Goal: Transaction & Acquisition: Purchase product/service

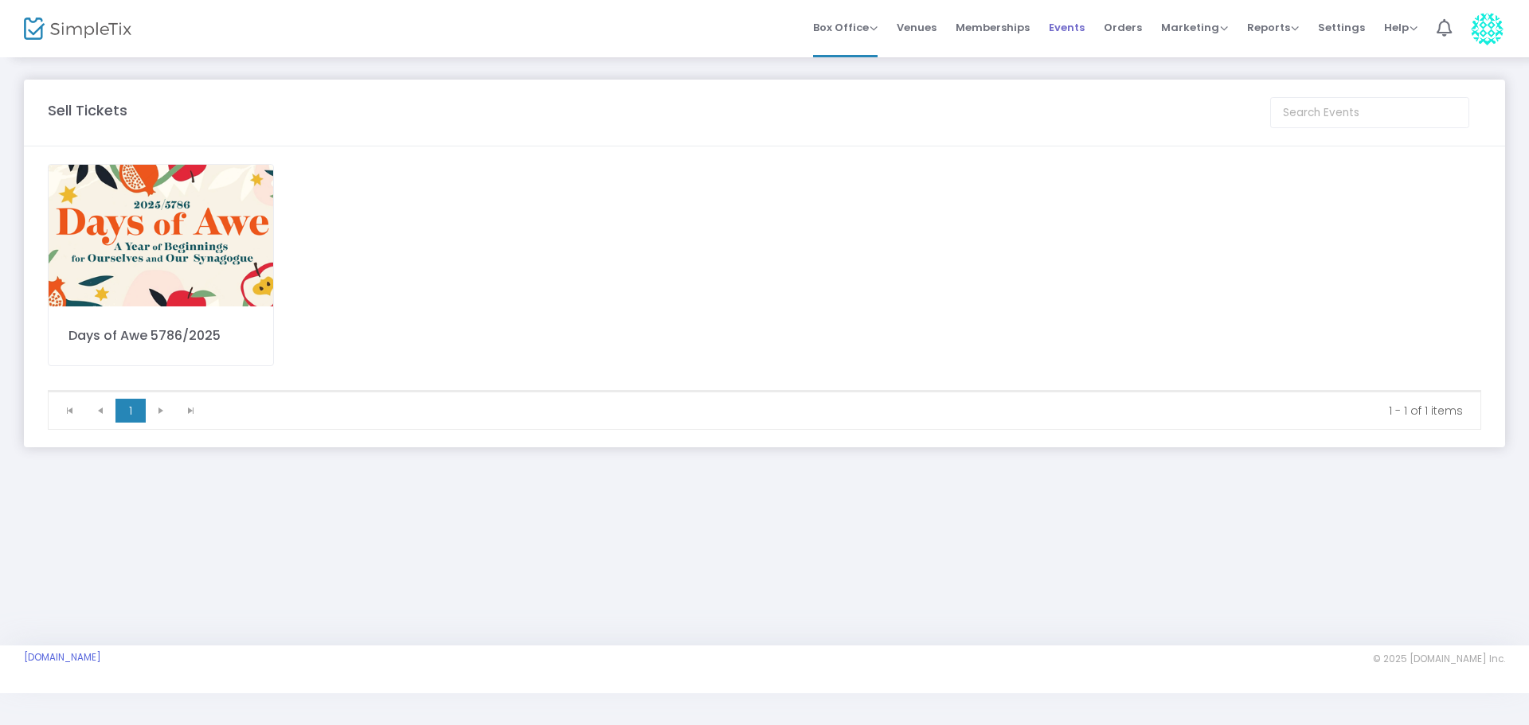
click at [1069, 27] on span "Events" at bounding box center [1067, 27] width 36 height 41
click at [227, 252] on img at bounding box center [161, 236] width 225 height 142
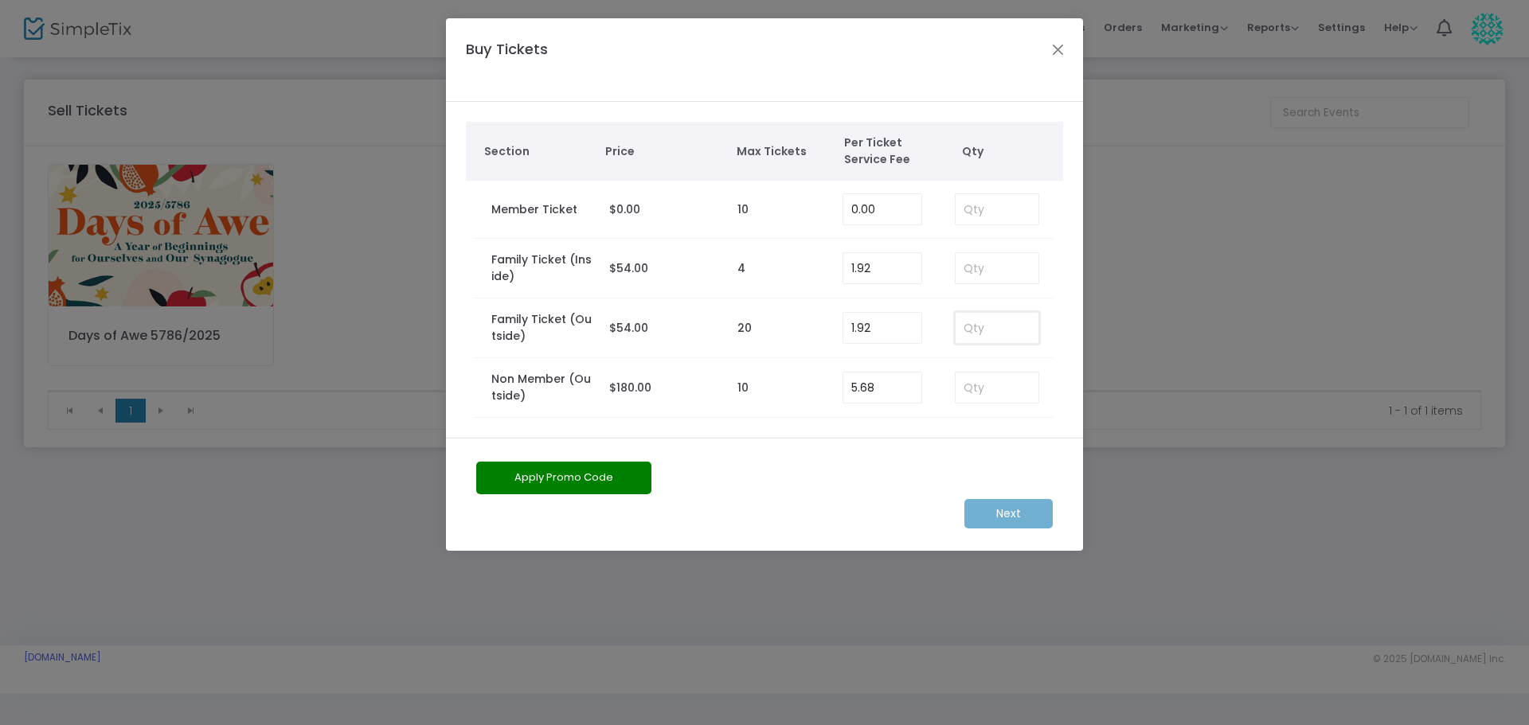
click at [987, 332] on input at bounding box center [997, 328] width 83 height 30
type input "1"
click at [1037, 517] on m-button "Next" at bounding box center [1008, 513] width 88 height 29
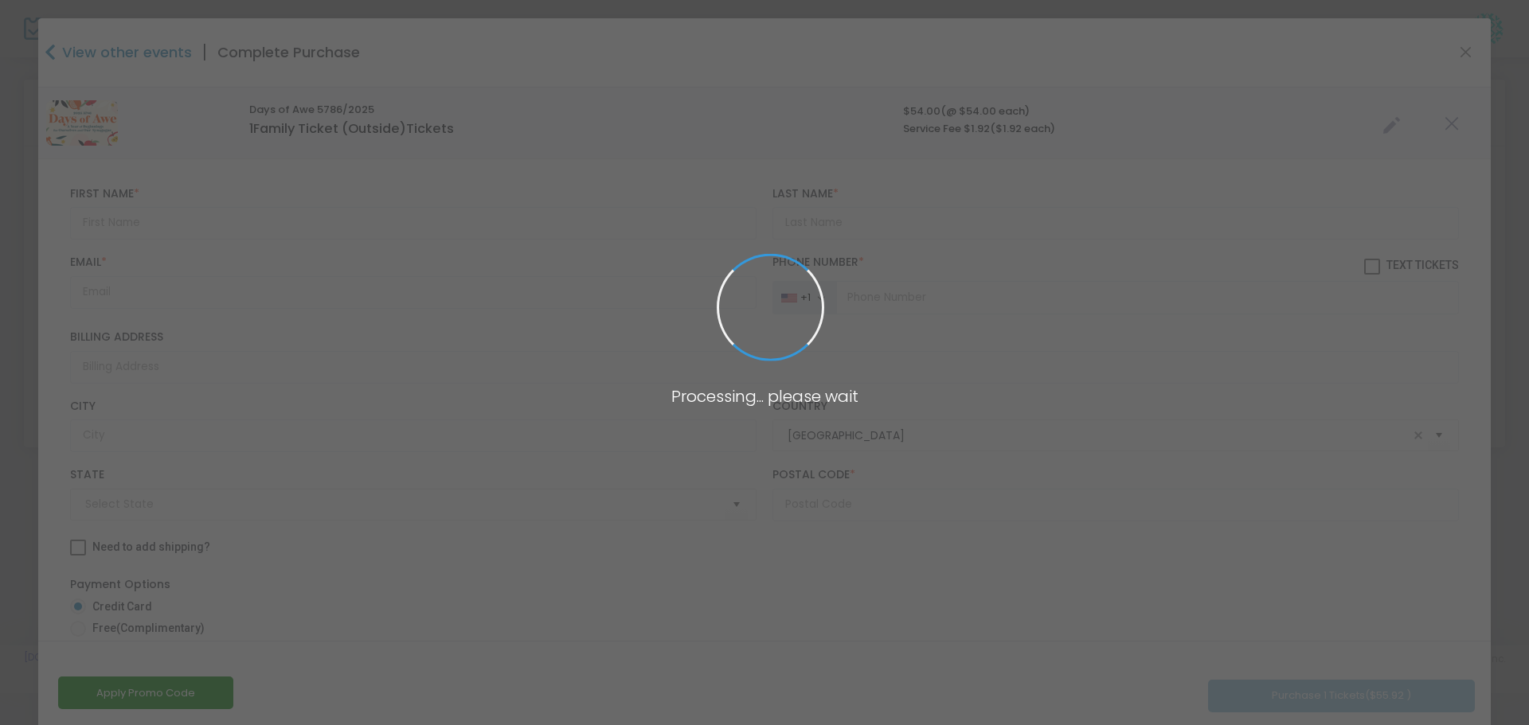
type input "[US_STATE]"
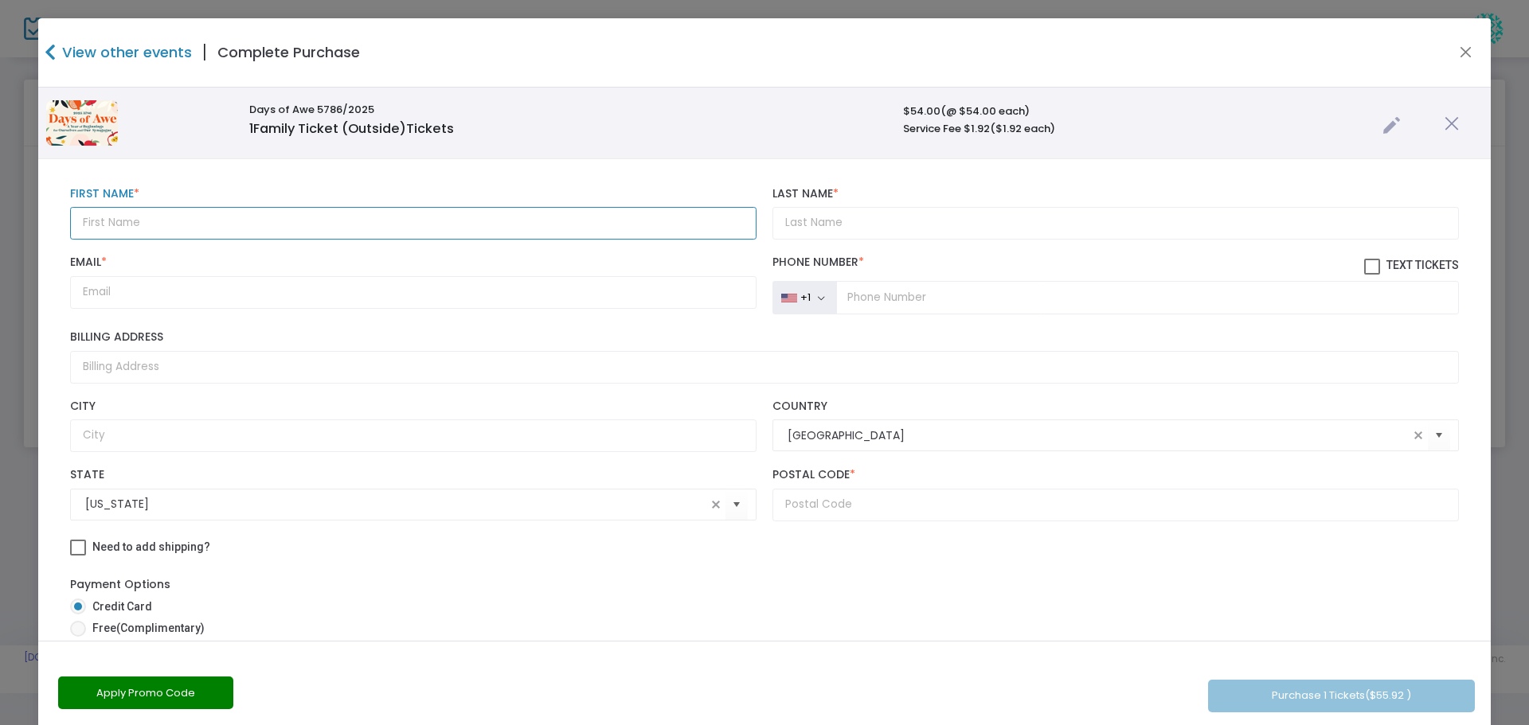
click at [118, 225] on input "text" at bounding box center [413, 223] width 686 height 33
type input "[PERSON_NAME]"
type input "Sealove"
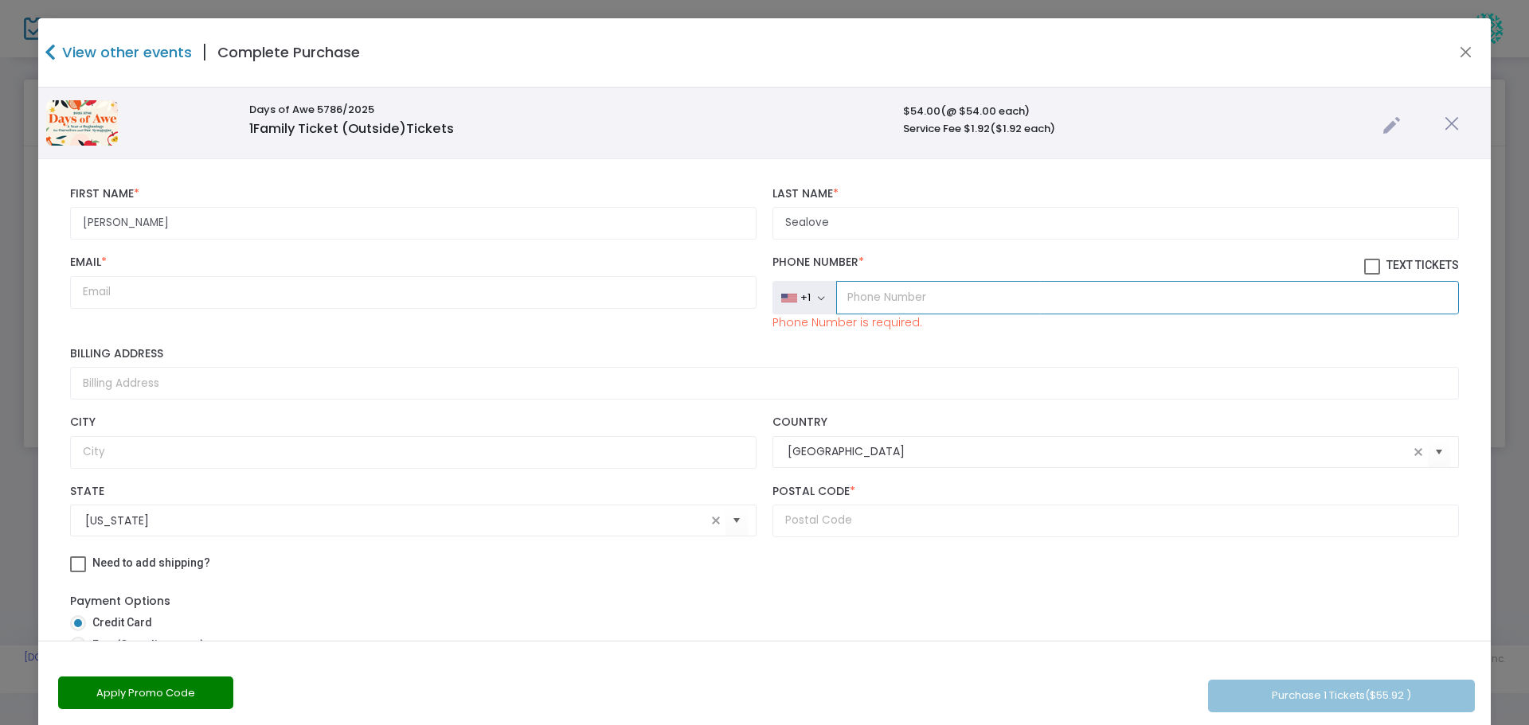
click at [858, 297] on input "tel" at bounding box center [1147, 297] width 623 height 33
paste input "[PHONE_NUMBER]"
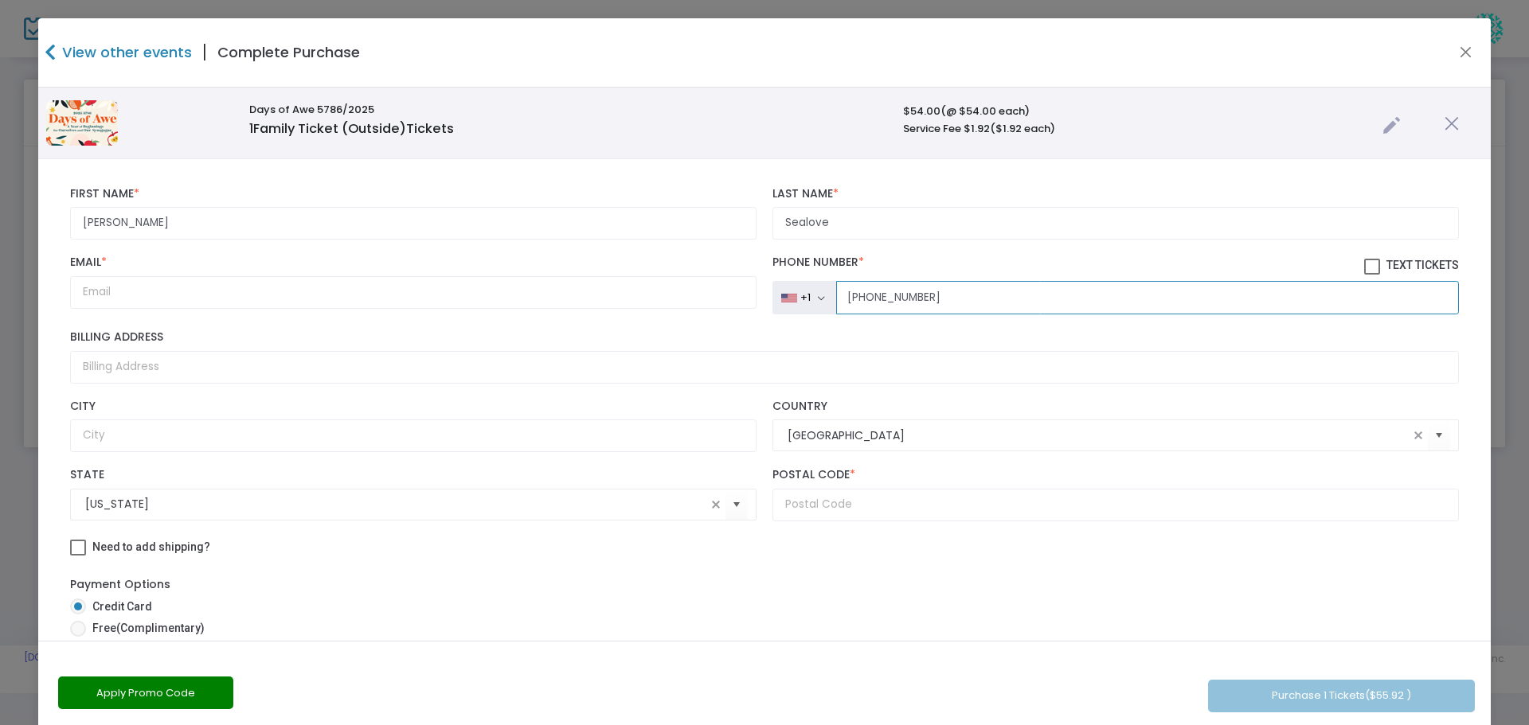
type input "[PHONE_NUMBER]"
click at [97, 290] on input "Email *" at bounding box center [413, 292] width 686 height 33
paste input "[PERSON_NAME][EMAIL_ADDRESS][DOMAIN_NAME]"
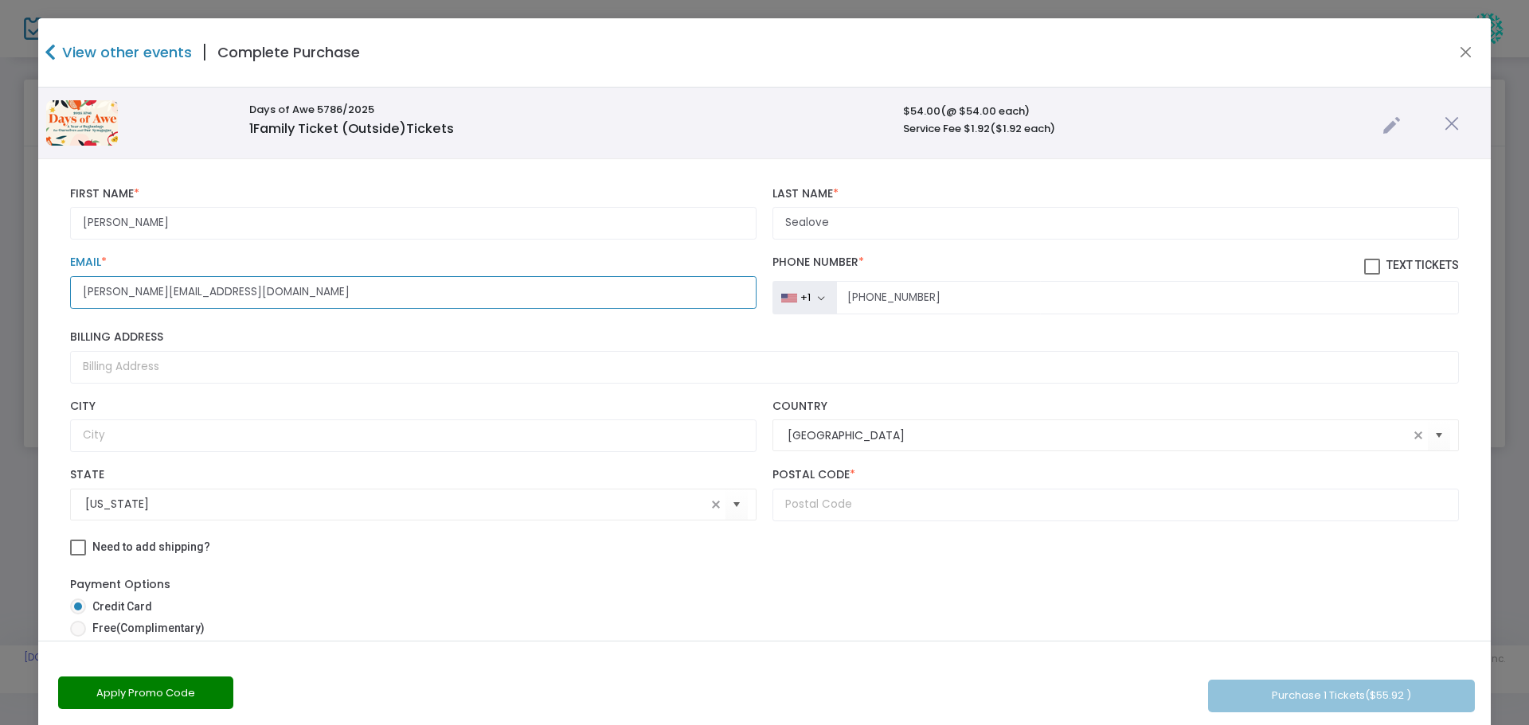
type input "[PERSON_NAME][EMAIL_ADDRESS][DOMAIN_NAME]"
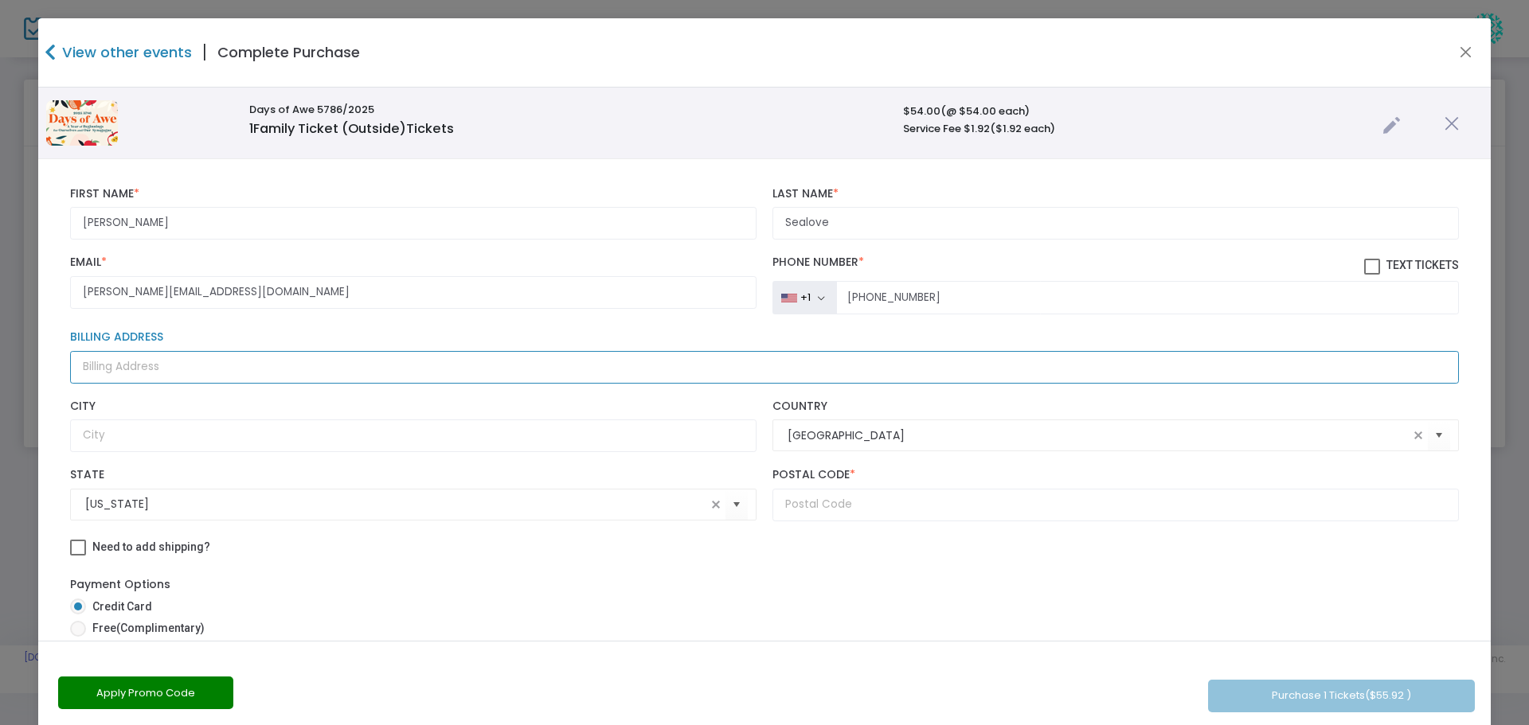
click at [120, 369] on input "Billing Address" at bounding box center [764, 367] width 1389 height 33
type input "[STREET_ADDRESS]"
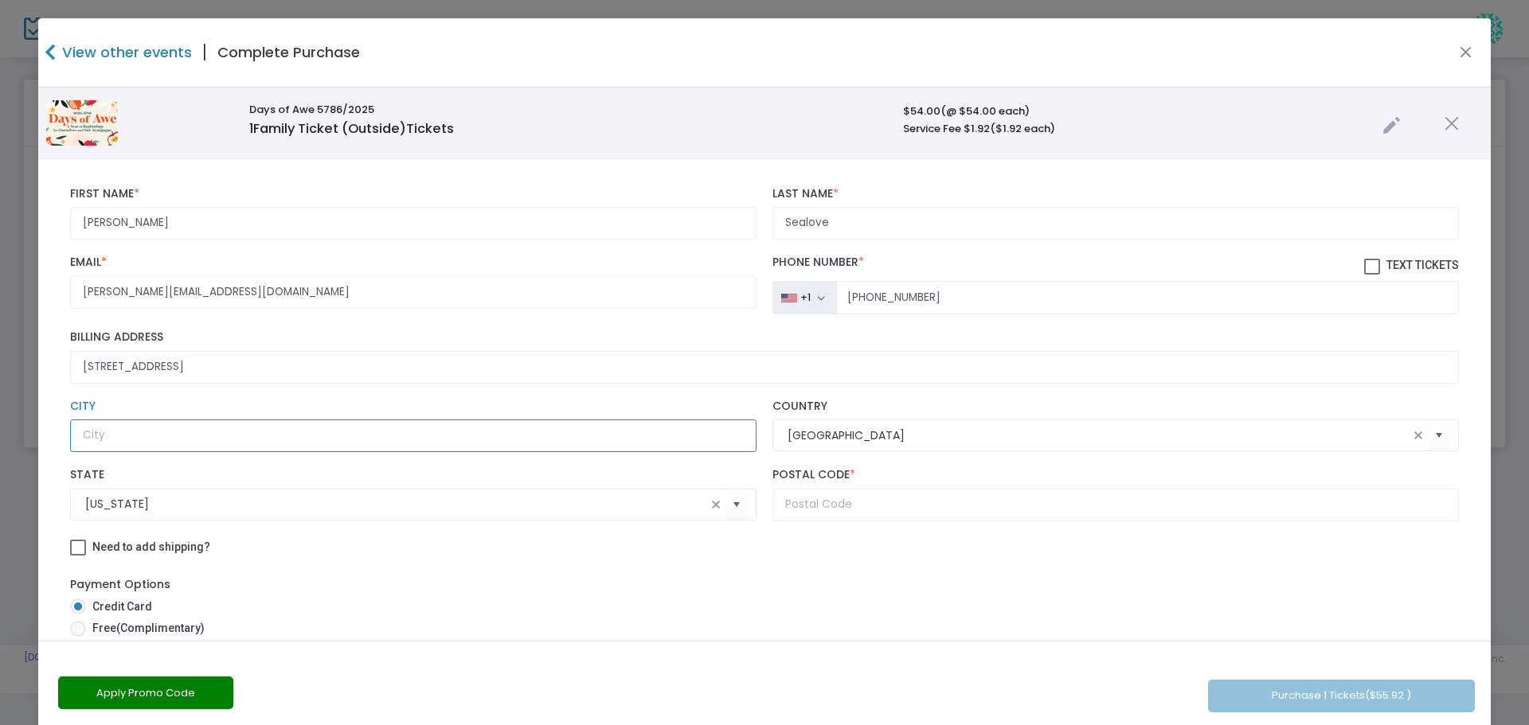
click at [127, 434] on input "text" at bounding box center [413, 436] width 686 height 33
type input "[GEOGRAPHIC_DATA]"
click at [832, 509] on input "text" at bounding box center [1115, 505] width 686 height 33
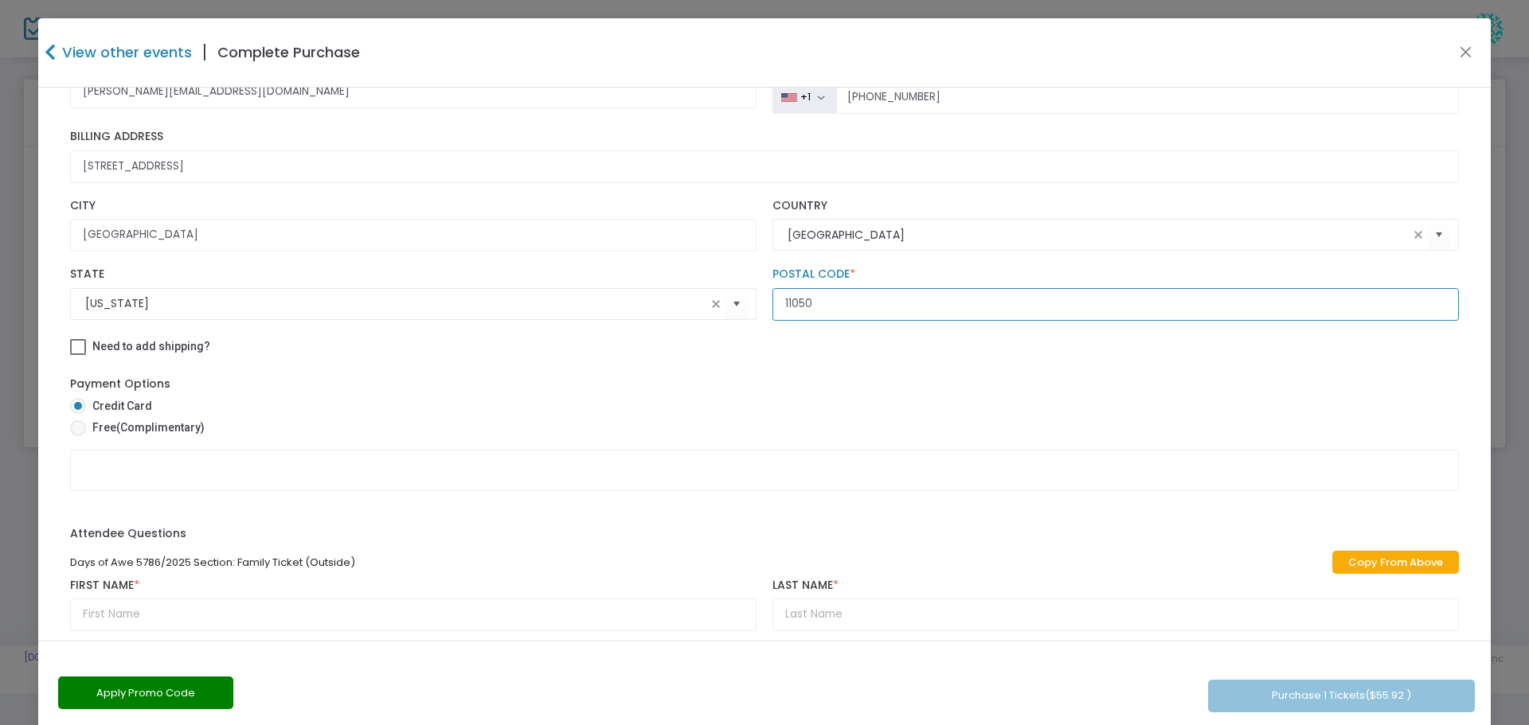
scroll to position [219, 0]
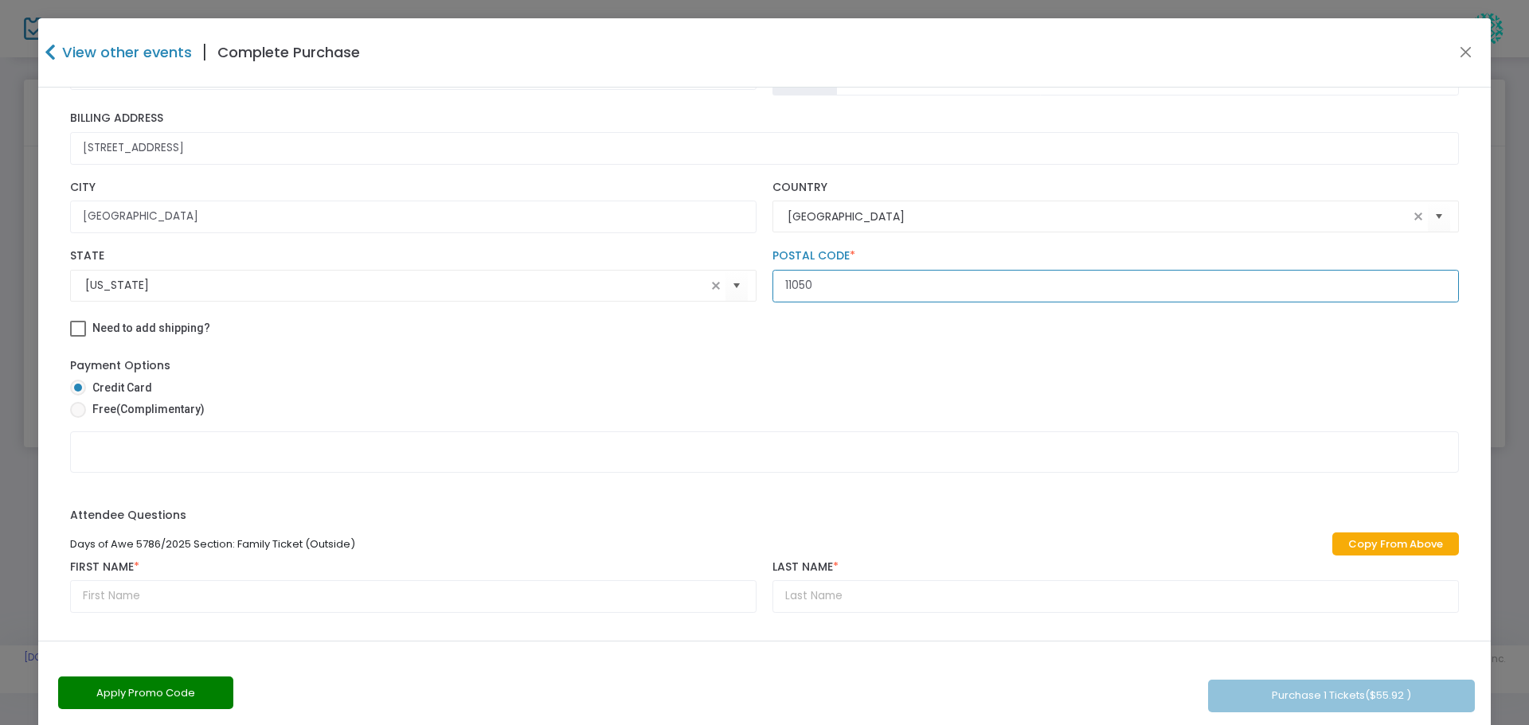
type input "11050"
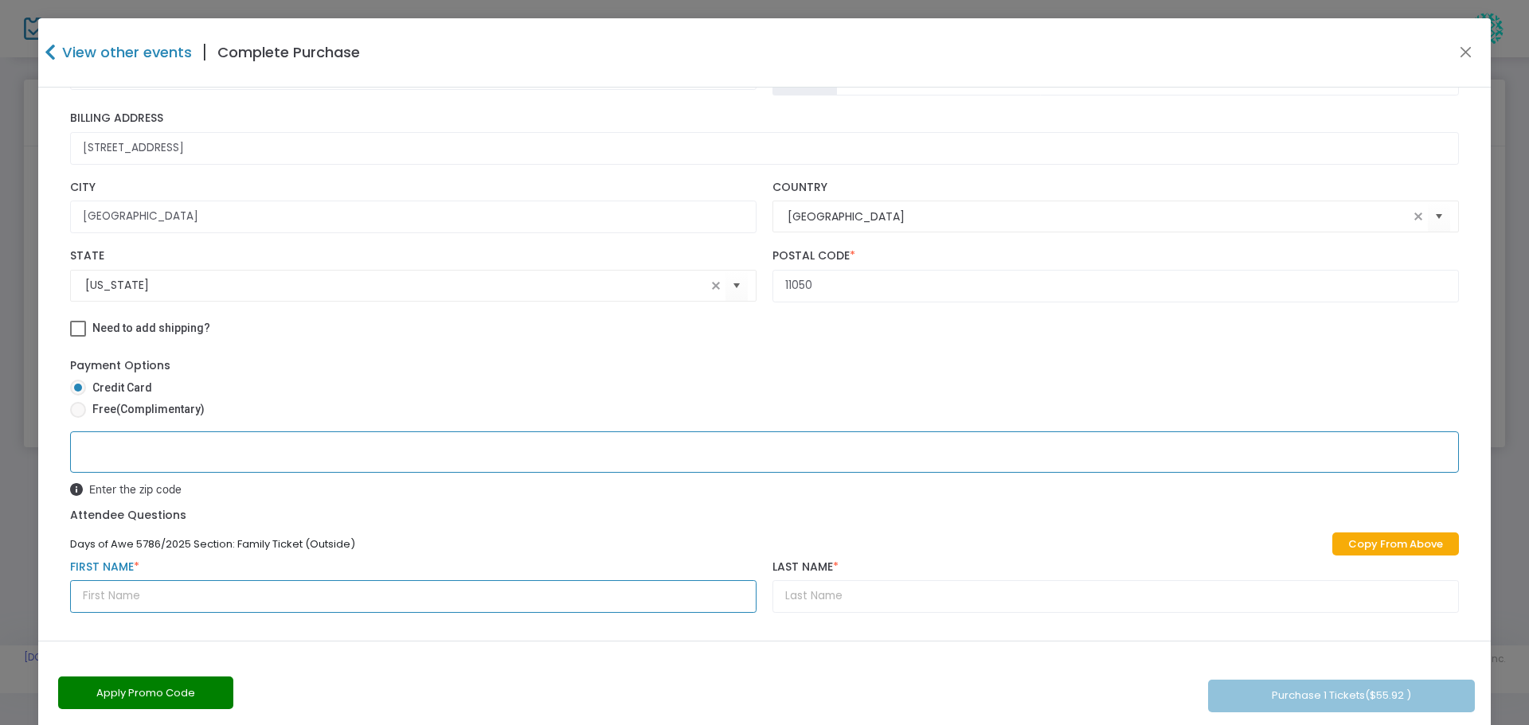
click at [102, 595] on input "text" at bounding box center [413, 596] width 686 height 33
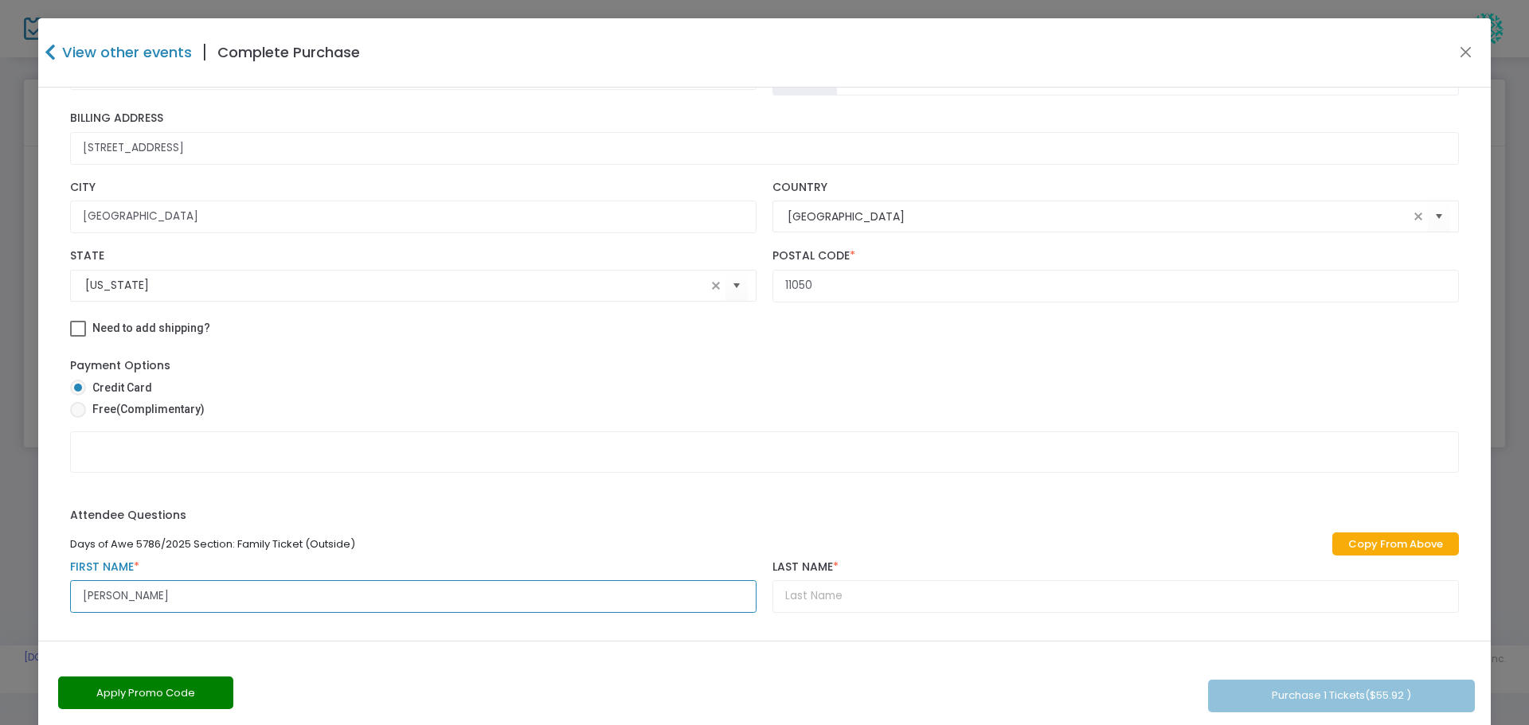
type input "[PERSON_NAME]"
click at [836, 597] on input "text" at bounding box center [1115, 596] width 686 height 33
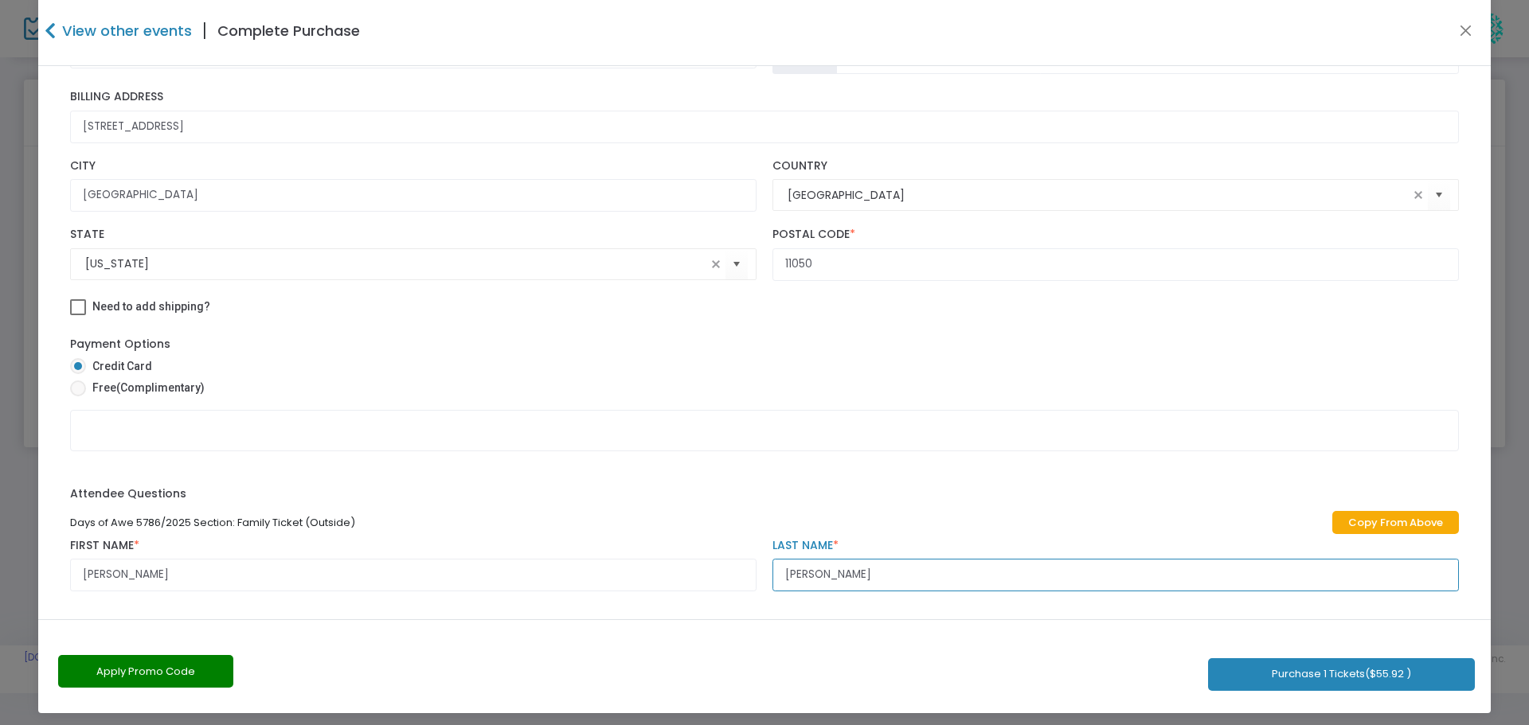
scroll to position [28, 0]
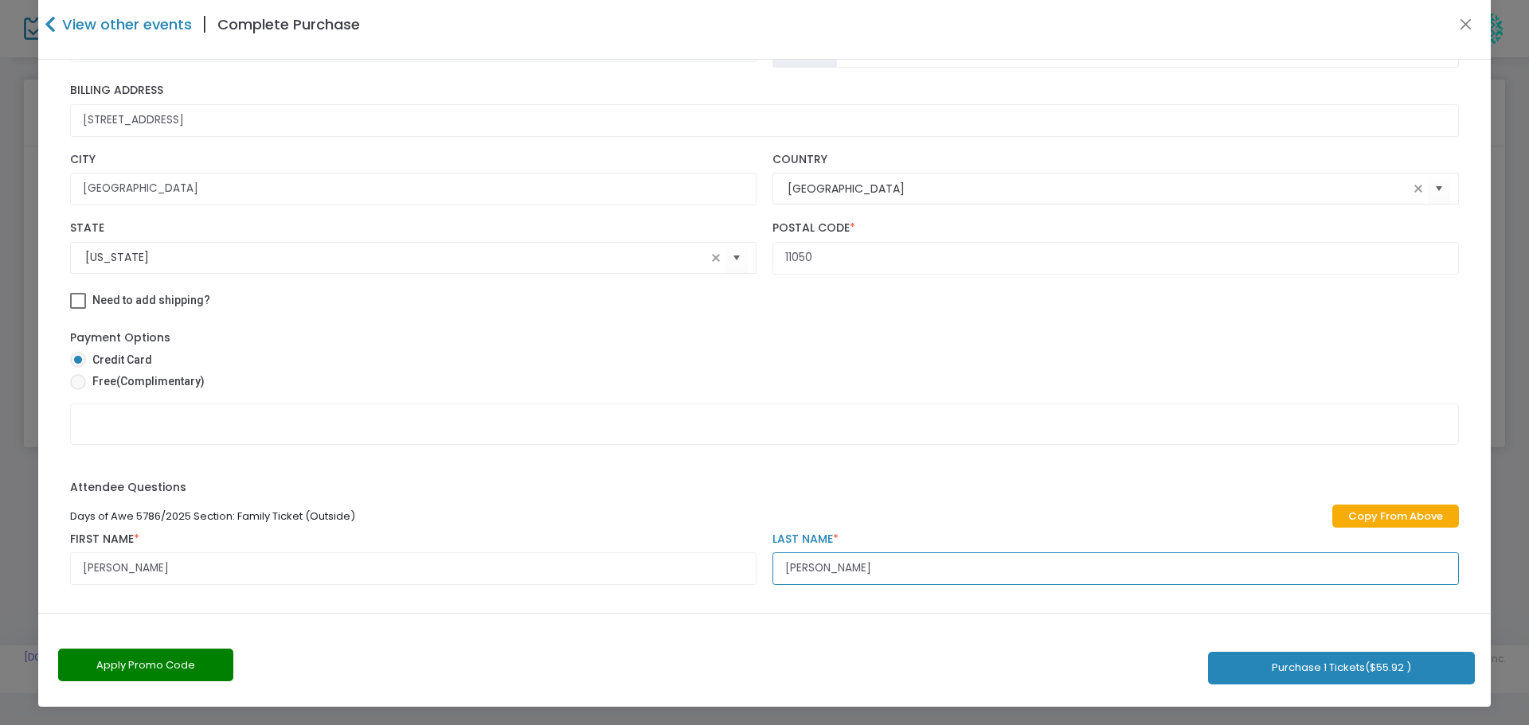
type input "[PERSON_NAME]"
click at [1356, 666] on button "Purchase 1 Tickets ($55.92 )" at bounding box center [1341, 668] width 267 height 33
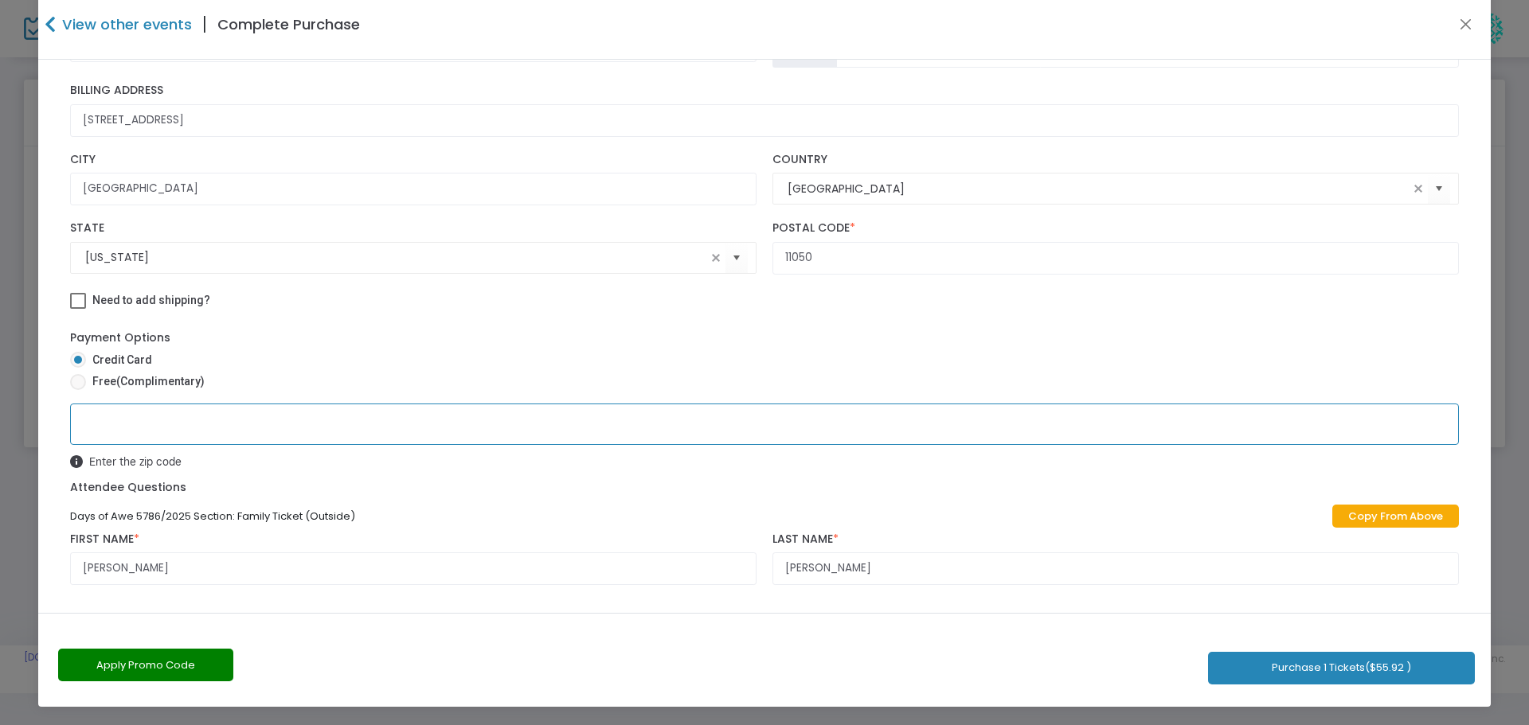
click at [1326, 663] on button "Purchase 1 Tickets ($55.92 )" at bounding box center [1341, 668] width 267 height 33
